Goal: Information Seeking & Learning: Learn about a topic

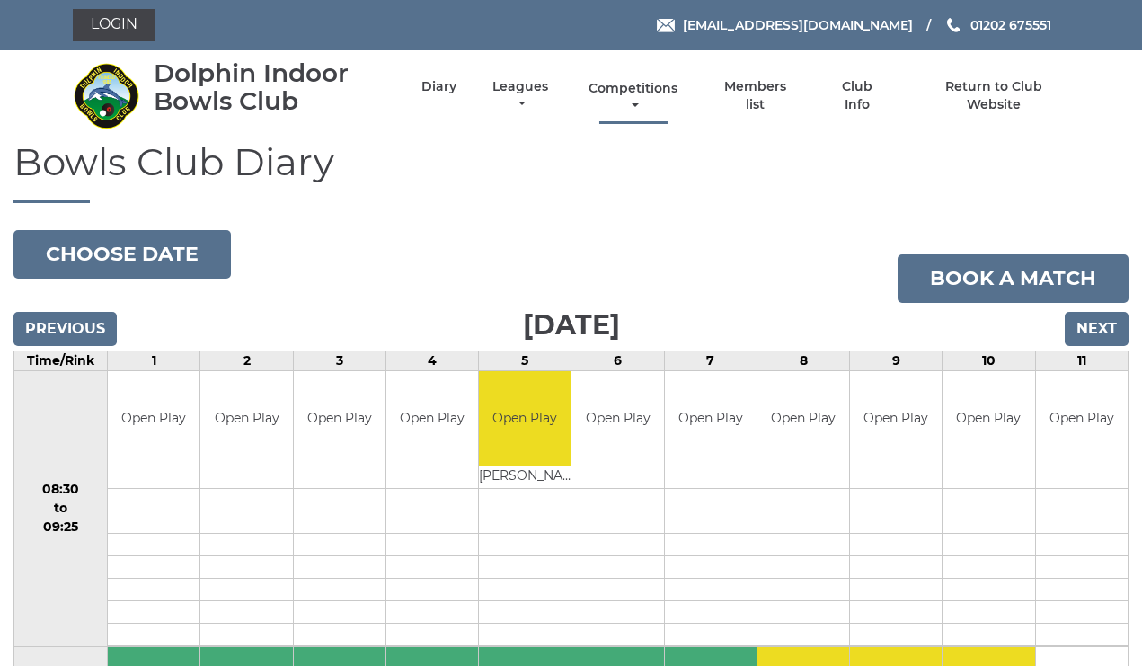
click at [660, 99] on link "Competitions" at bounding box center [634, 97] width 98 height 35
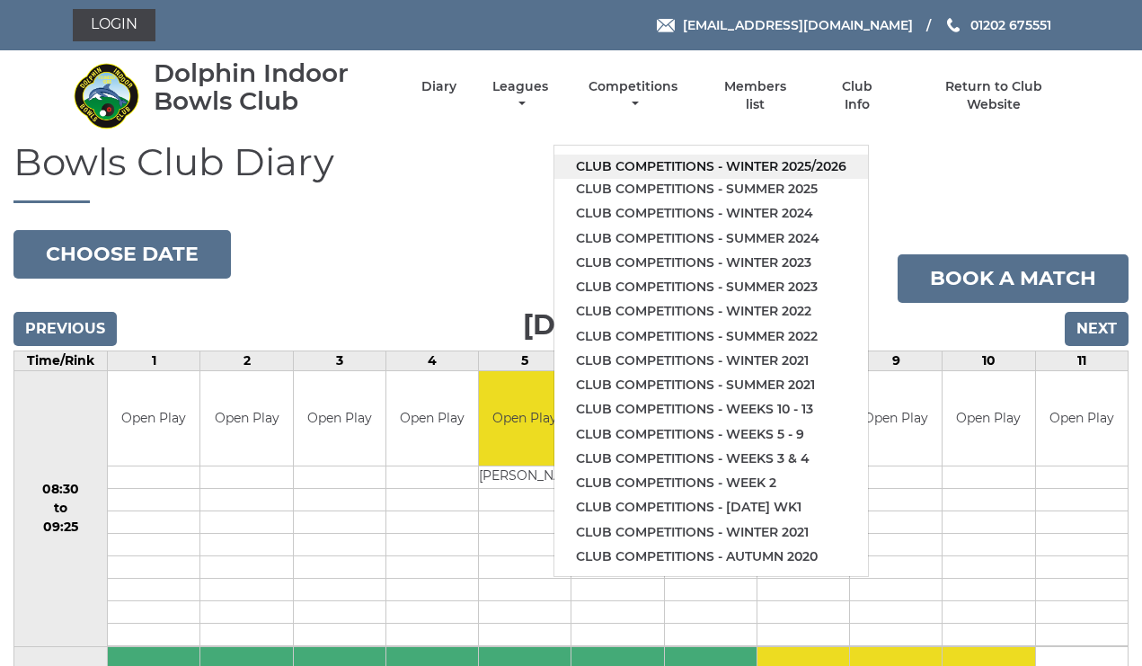
click at [669, 155] on link "Club competitions - Winter 2025/2026" at bounding box center [711, 167] width 314 height 24
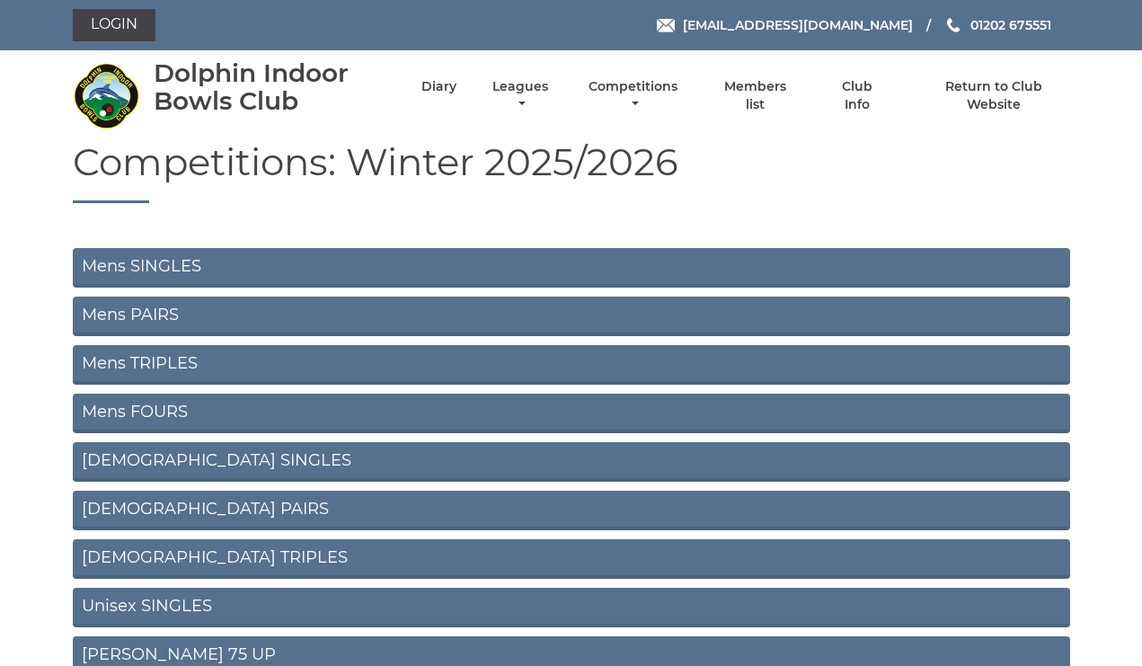
click at [301, 366] on link "Mens TRIPLES" at bounding box center [571, 365] width 997 height 40
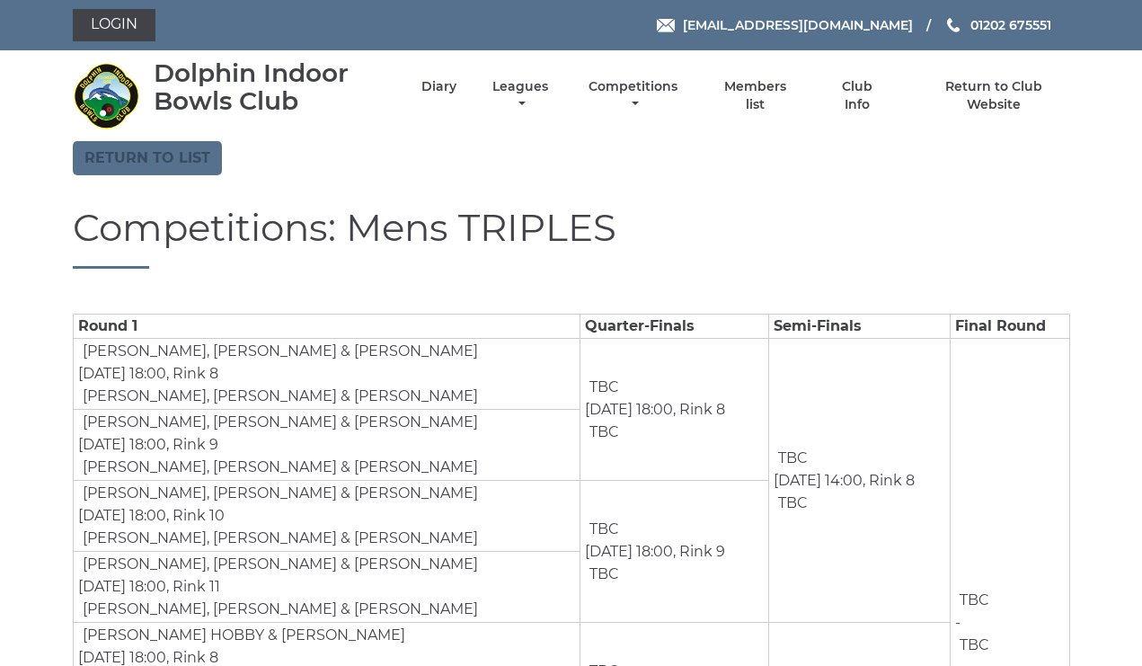
click at [160, 146] on link "Return to list" at bounding box center [147, 158] width 149 height 34
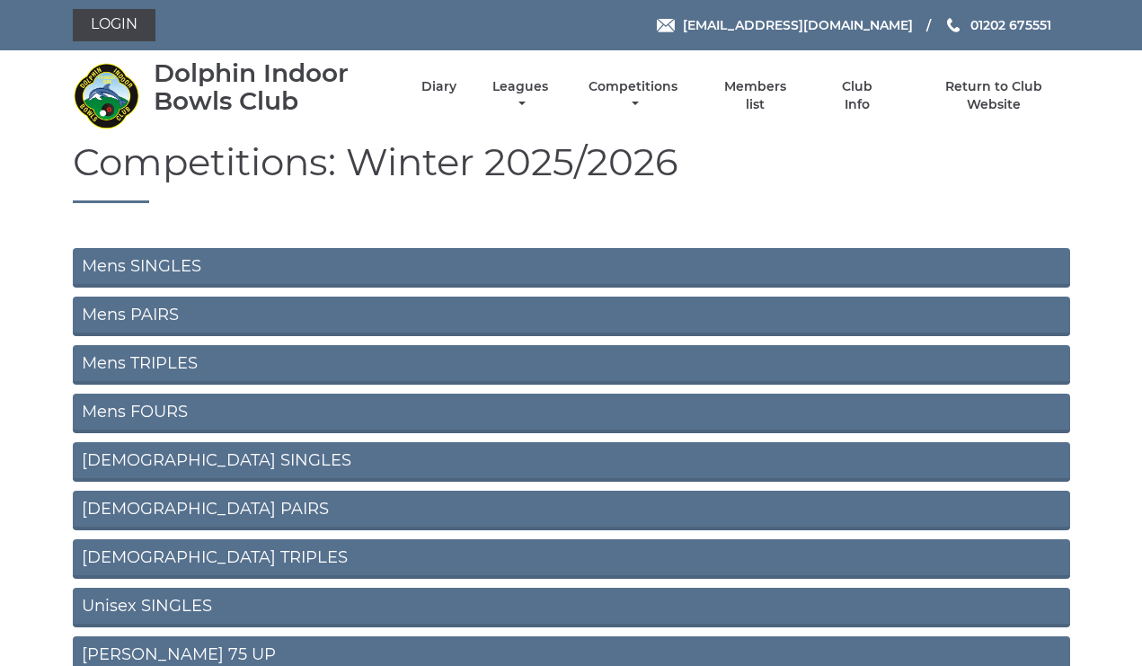
click at [210, 322] on link "Mens PAIRS" at bounding box center [571, 316] width 997 height 40
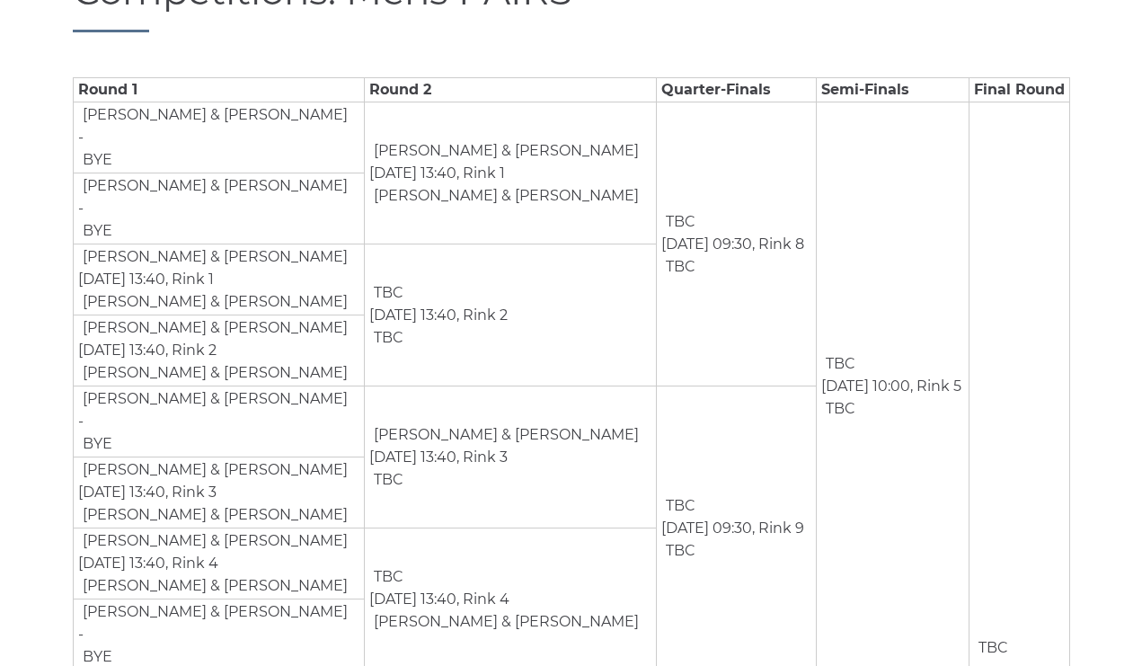
scroll to position [233, 0]
